Goal: Information Seeking & Learning: Check status

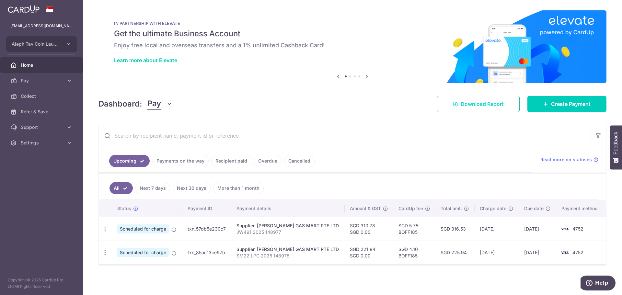
click at [489, 108] on link "Download Report" at bounding box center [478, 104] width 83 height 16
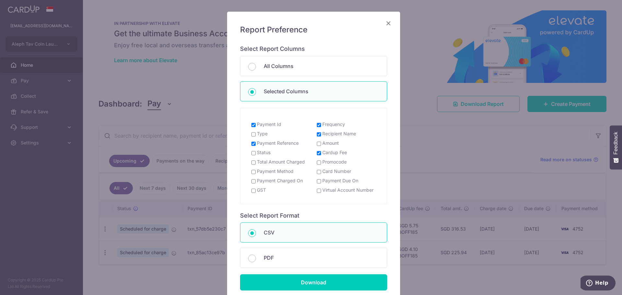
scroll to position [91, 0]
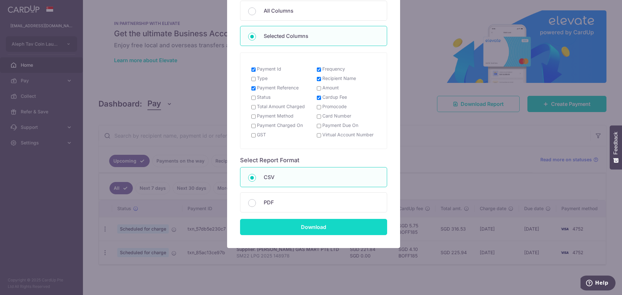
click at [320, 226] on input "Download" at bounding box center [313, 227] width 147 height 16
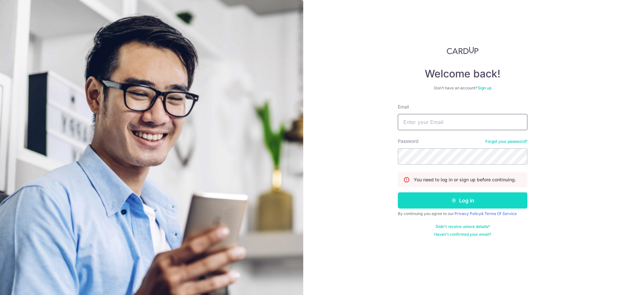
type input "[EMAIL_ADDRESS][DOMAIN_NAME]"
click at [451, 195] on button "Log in" at bounding box center [463, 201] width 130 height 16
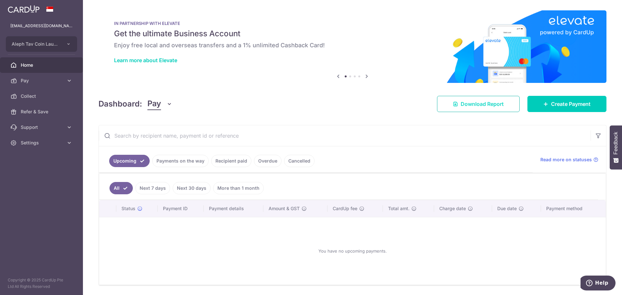
click at [461, 103] on span "Download Report" at bounding box center [482, 104] width 43 height 8
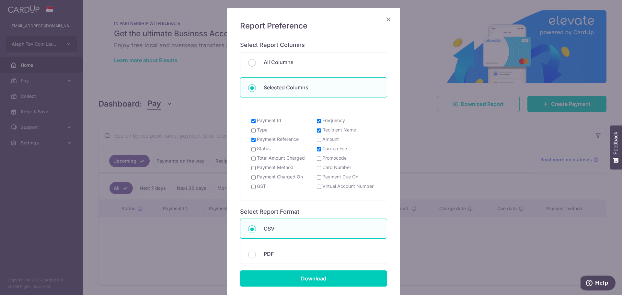
scroll to position [91, 0]
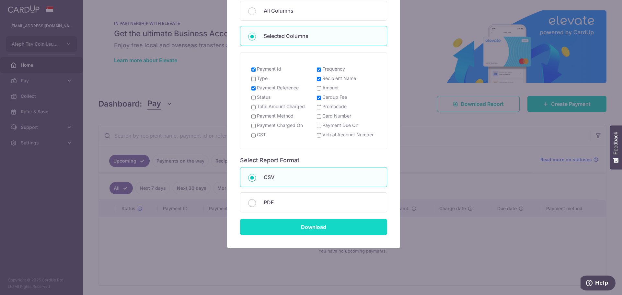
click at [291, 228] on input "Download" at bounding box center [313, 227] width 147 height 16
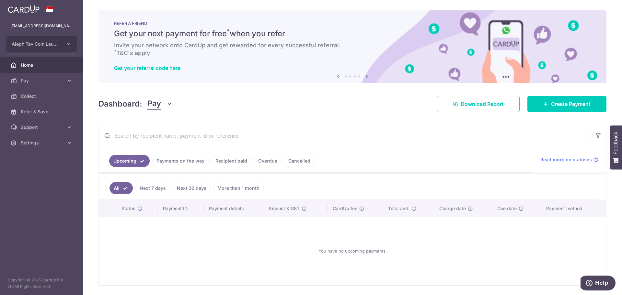
click at [194, 136] on input "text" at bounding box center [345, 135] width 492 height 21
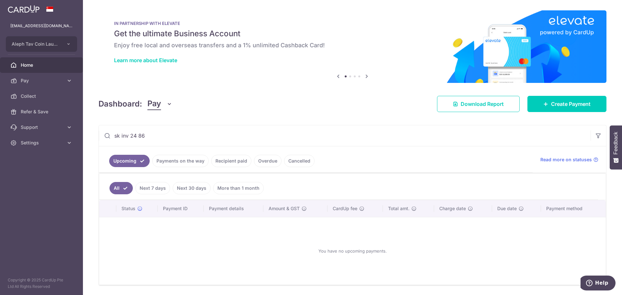
click at [107, 136] on icon at bounding box center [107, 136] width 6 height 6
click at [597, 137] on icon "button" at bounding box center [599, 136] width 6 height 6
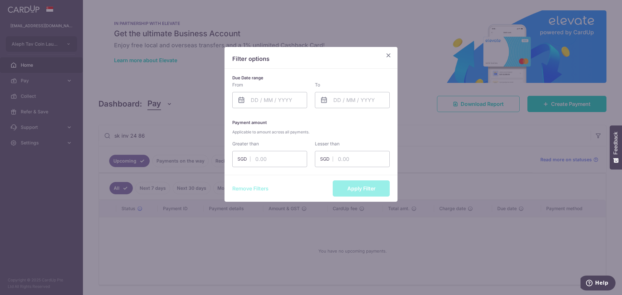
click at [391, 55] on icon "Close" at bounding box center [389, 55] width 8 height 8
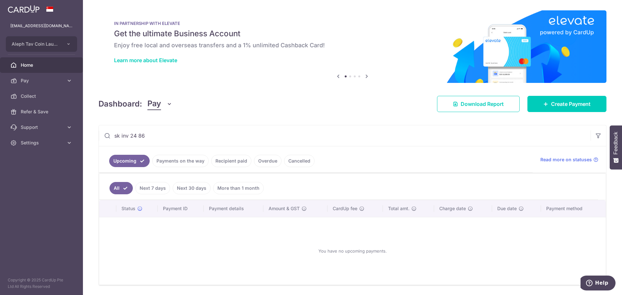
click at [196, 142] on input "sk inv 24 86" at bounding box center [345, 135] width 492 height 21
click at [175, 138] on input "sk inv 24 86" at bounding box center [345, 135] width 492 height 21
click at [236, 163] on link "Recipient paid" at bounding box center [231, 161] width 40 height 12
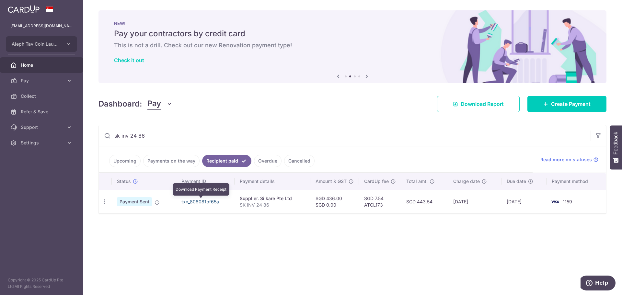
drag, startPoint x: 213, startPoint y: 200, endPoint x: 344, endPoint y: 24, distance: 218.7
click at [213, 200] on link "txn_808081bf65a" at bounding box center [201, 202] width 38 height 6
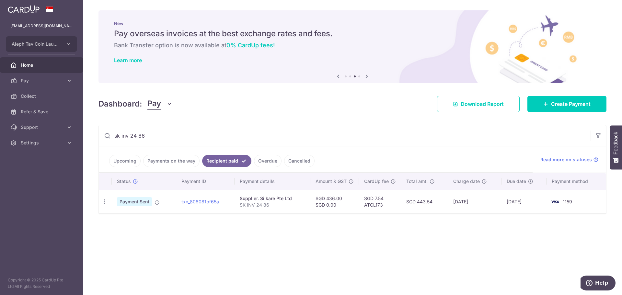
click at [137, 92] on div "× Pause Schedule Pause all future payments in this series Pause just this one p…" at bounding box center [352, 147] width 539 height 295
click at [146, 137] on input "sk inv 24 86" at bounding box center [345, 135] width 492 height 21
drag, startPoint x: 196, startPoint y: 202, endPoint x: 341, endPoint y: 25, distance: 229.5
click at [196, 202] on link "txn_d606fe7839d" at bounding box center [200, 202] width 39 height 6
drag, startPoint x: 140, startPoint y: 77, endPoint x: 147, endPoint y: 85, distance: 10.6
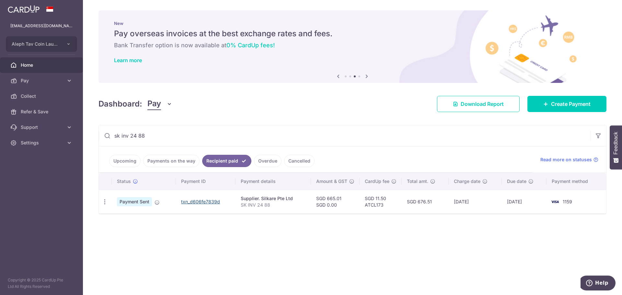
click at [140, 77] on img at bounding box center [353, 46] width 508 height 73
click at [152, 133] on input "sk inv 24 88" at bounding box center [345, 135] width 492 height 21
drag, startPoint x: 199, startPoint y: 204, endPoint x: 343, endPoint y: 25, distance: 229.7
click at [199, 204] on link "txn_d130e0a0ffb" at bounding box center [200, 202] width 36 height 6
click at [144, 89] on div "× Pause Schedule Pause all future payments in this series Pause just this one p…" at bounding box center [352, 147] width 539 height 295
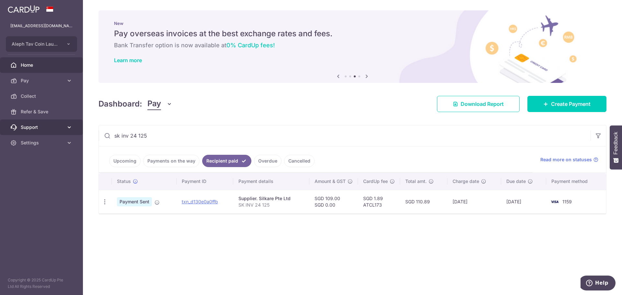
drag, startPoint x: 158, startPoint y: 137, endPoint x: 81, endPoint y: 135, distance: 76.9
click at [81, 135] on main "[EMAIL_ADDRESS][DOMAIN_NAME] Aleph Tav Coin Laundry Pte Ltd Add new company Ale…" at bounding box center [311, 147] width 622 height 295
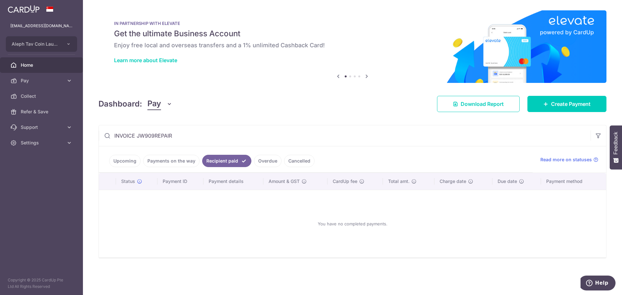
drag, startPoint x: 176, startPoint y: 140, endPoint x: 95, endPoint y: 154, distance: 82.2
click at [95, 154] on div "× Pause Schedule Pause all future payments in this series Pause just this one p…" at bounding box center [352, 147] width 539 height 295
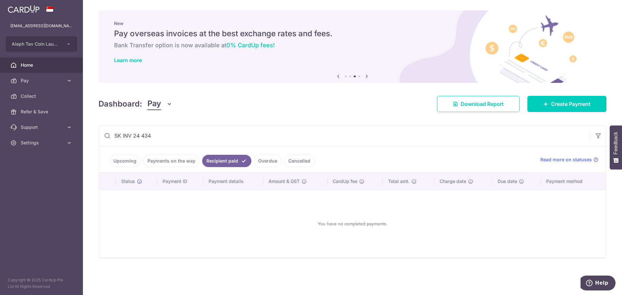
click at [122, 137] on input "SK INV 24 434" at bounding box center [345, 135] width 492 height 21
click at [115, 136] on input "SK INV 24 434" at bounding box center [345, 135] width 492 height 21
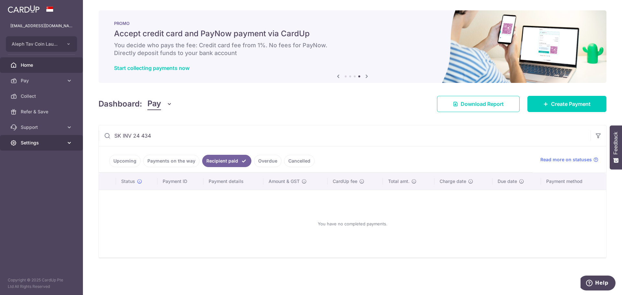
drag, startPoint x: 164, startPoint y: 139, endPoint x: 77, endPoint y: 136, distance: 87.3
click at [77, 136] on main "[EMAIL_ADDRESS][DOMAIN_NAME] Aleph Tav Coin Laundry Pte Ltd Add new company Ale…" at bounding box center [311, 147] width 622 height 295
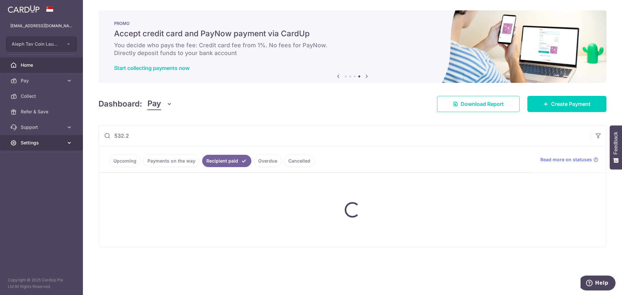
type input "532.25"
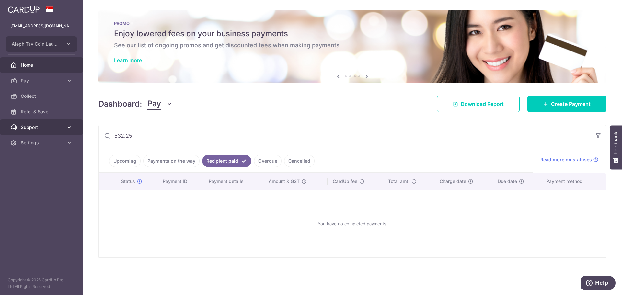
drag, startPoint x: 139, startPoint y: 134, endPoint x: 67, endPoint y: 134, distance: 72.6
click at [67, 134] on main "[EMAIL_ADDRESS][DOMAIN_NAME] Aleph Tav Coin Laundry Pte Ltd Add new company Ale…" at bounding box center [311, 147] width 622 height 295
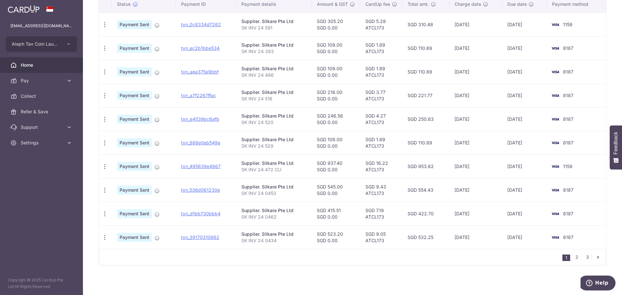
scroll to position [178, 0]
type input "SK INV 24"
drag, startPoint x: 206, startPoint y: 237, endPoint x: 333, endPoint y: 24, distance: 247.4
click at [206, 237] on link "txn_39170310662" at bounding box center [200, 237] width 38 height 6
click at [202, 164] on link "txn_495639e4867" at bounding box center [201, 166] width 40 height 6
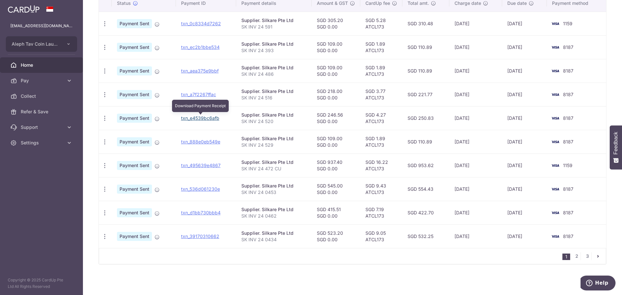
drag, startPoint x: 207, startPoint y: 118, endPoint x: 341, endPoint y: 26, distance: 162.8
click at [207, 118] on link "txn_e4539bc6afb" at bounding box center [200, 118] width 38 height 6
click at [90, 78] on div "× Pause Schedule Pause all future payments in this series Pause just this one p…" at bounding box center [352, 147] width 539 height 295
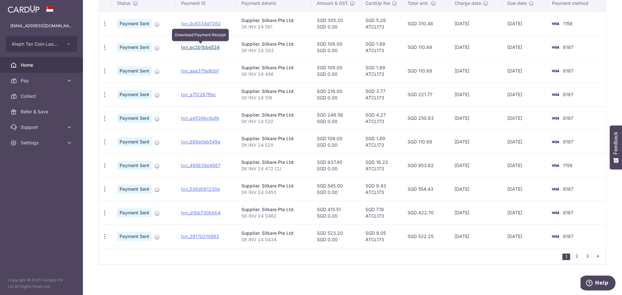
click at [215, 46] on link "txn_ec2b1bbe534" at bounding box center [200, 47] width 39 height 6
click at [89, 18] on div "× Pause Schedule Pause all future payments in this series Pause just this one p…" at bounding box center [352, 147] width 539 height 295
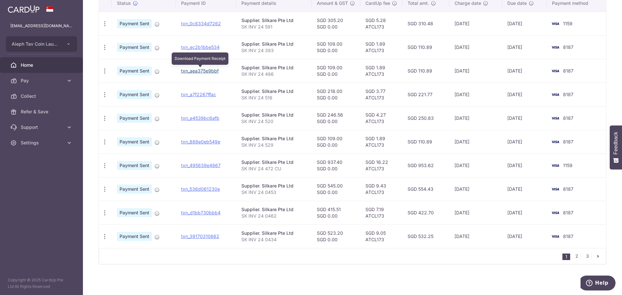
drag, startPoint x: 208, startPoint y: 69, endPoint x: 341, endPoint y: 24, distance: 140.8
click at [208, 69] on link "txn_aea375e9bbf" at bounding box center [200, 71] width 38 height 6
click at [92, 76] on div "× Pause Schedule Pause all future payments in this series Pause just this one p…" at bounding box center [352, 147] width 539 height 295
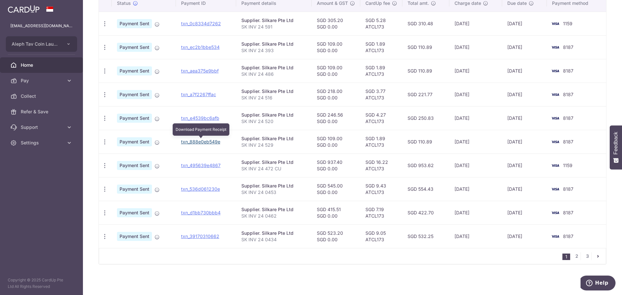
drag, startPoint x: 202, startPoint y: 140, endPoint x: 334, endPoint y: 24, distance: 175.9
click at [202, 140] on link "txn_888e0eb549e" at bounding box center [200, 142] width 39 height 6
click at [91, 56] on div "× Pause Schedule Pause all future payments in this series Pause just this one p…" at bounding box center [352, 147] width 539 height 295
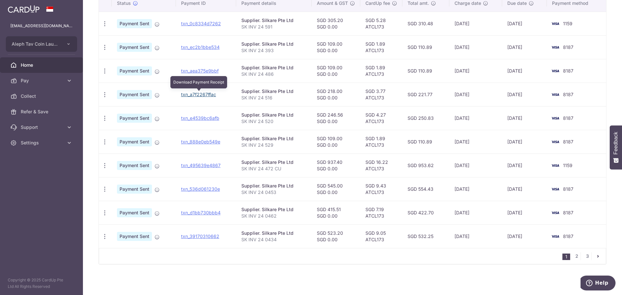
drag, startPoint x: 203, startPoint y: 93, endPoint x: 343, endPoint y: 22, distance: 156.7
click at [203, 93] on link "txn_a7f2267ffac" at bounding box center [198, 95] width 35 height 6
